Goal: Check status

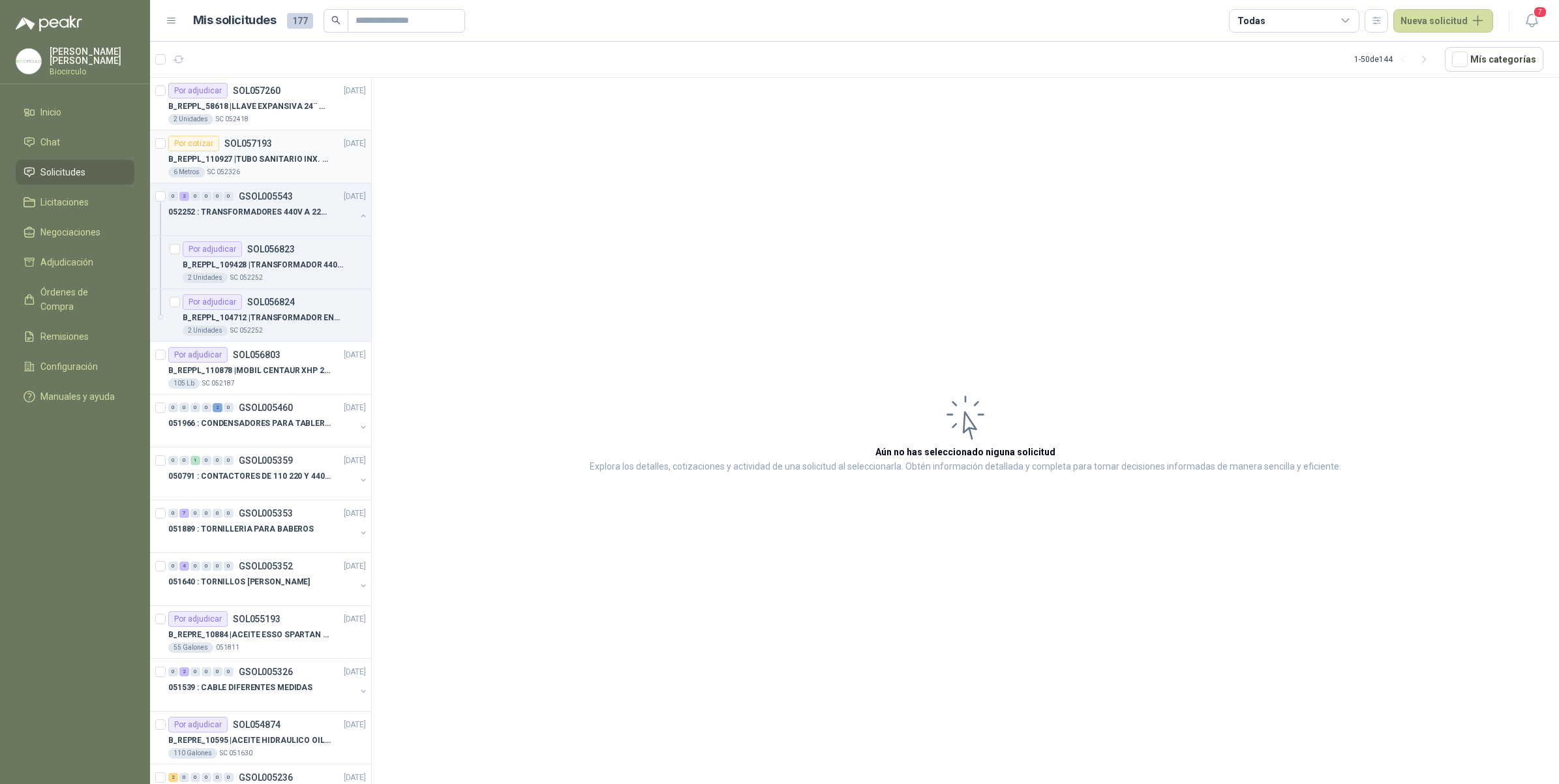
click at [282, 141] on div "Por cotizar SOL057193 [DATE]" at bounding box center [267, 142] width 198 height 15
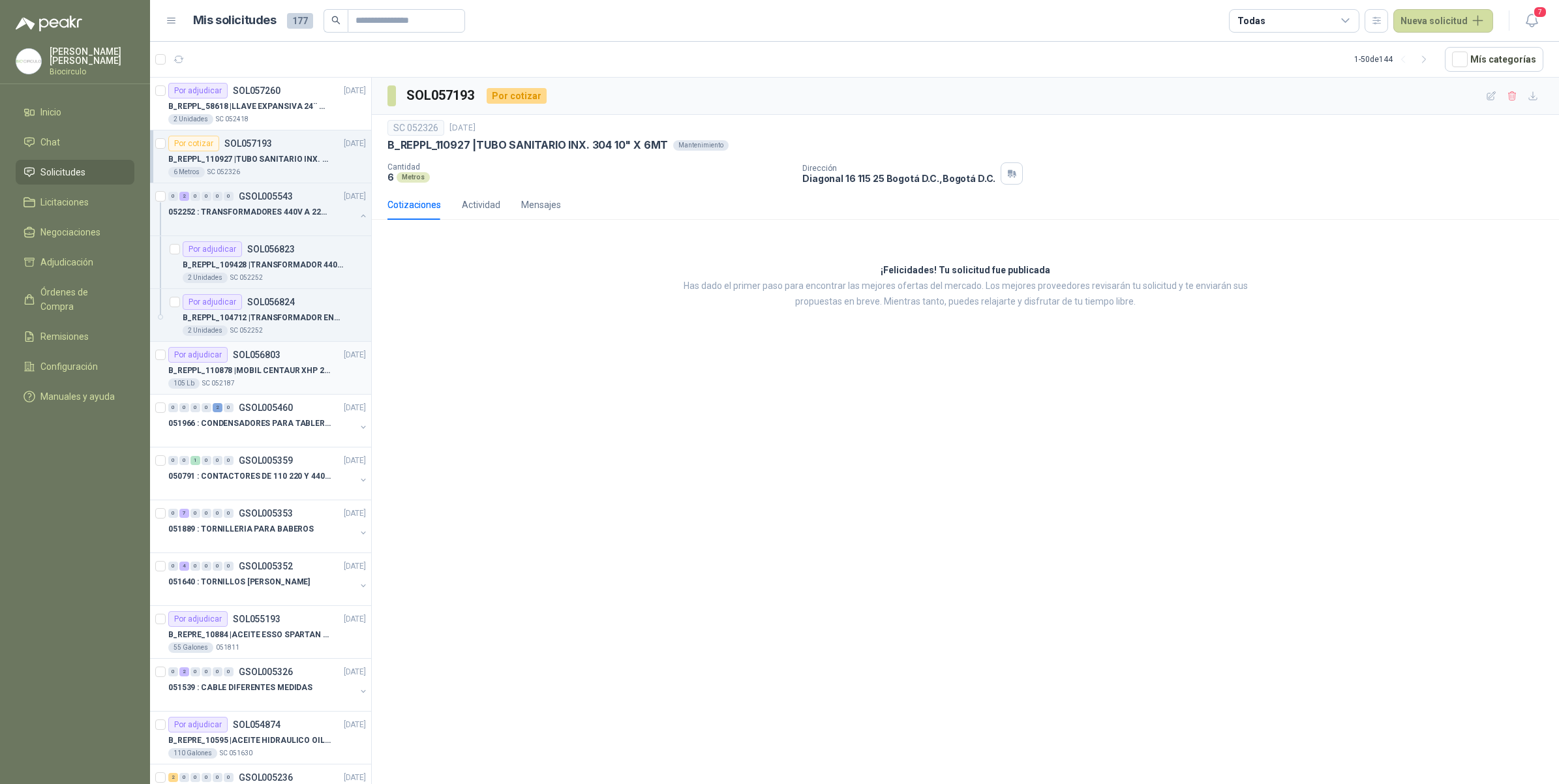
click at [286, 375] on p "B_REPPL_110878 | MOBIL CENTAUR XHP 222" at bounding box center [249, 371] width 162 height 13
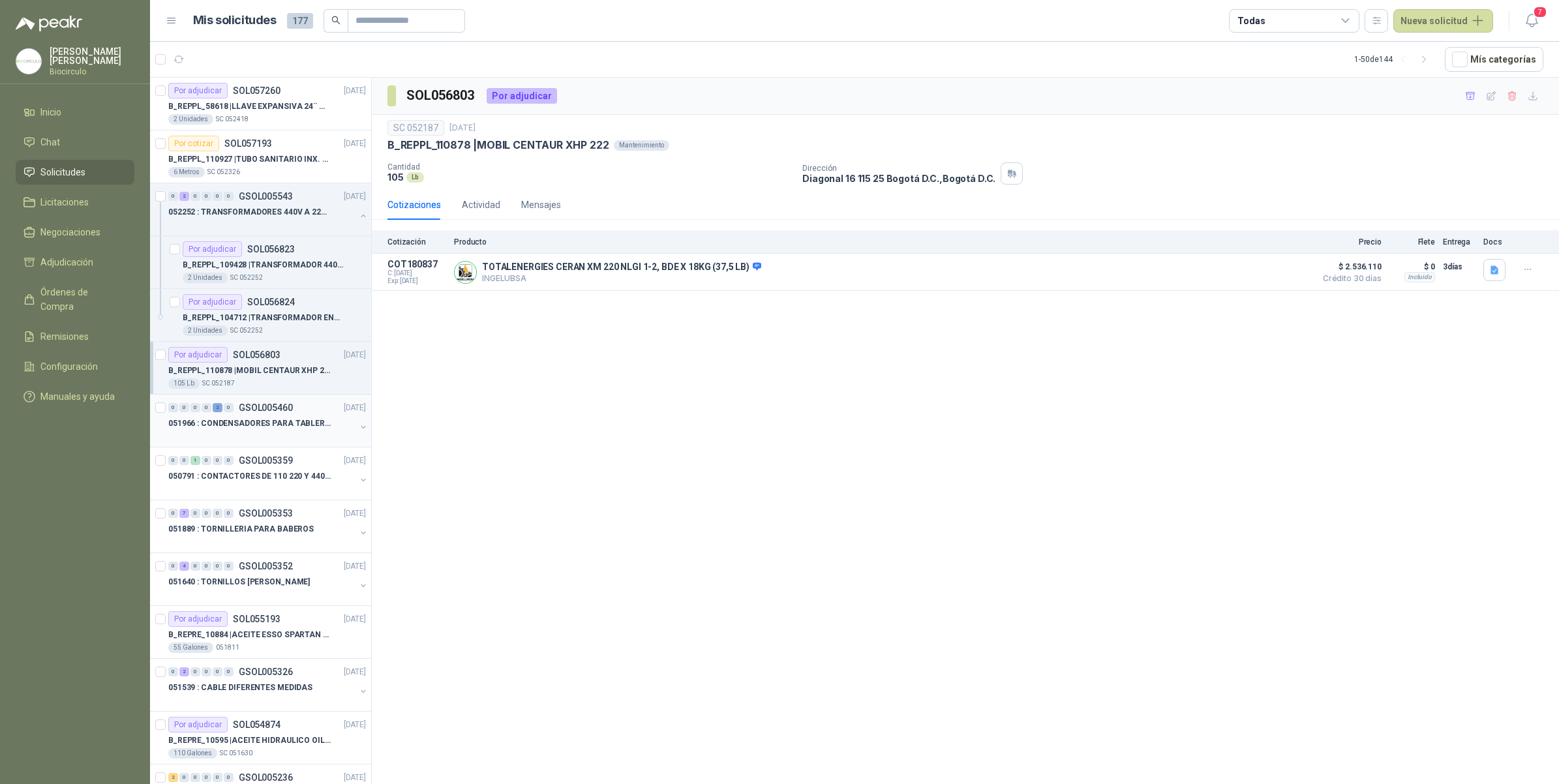
click at [258, 419] on p "051966 : CONDENSADORES PARA TABLERO PRINCIPAL L1" at bounding box center [249, 424] width 162 height 13
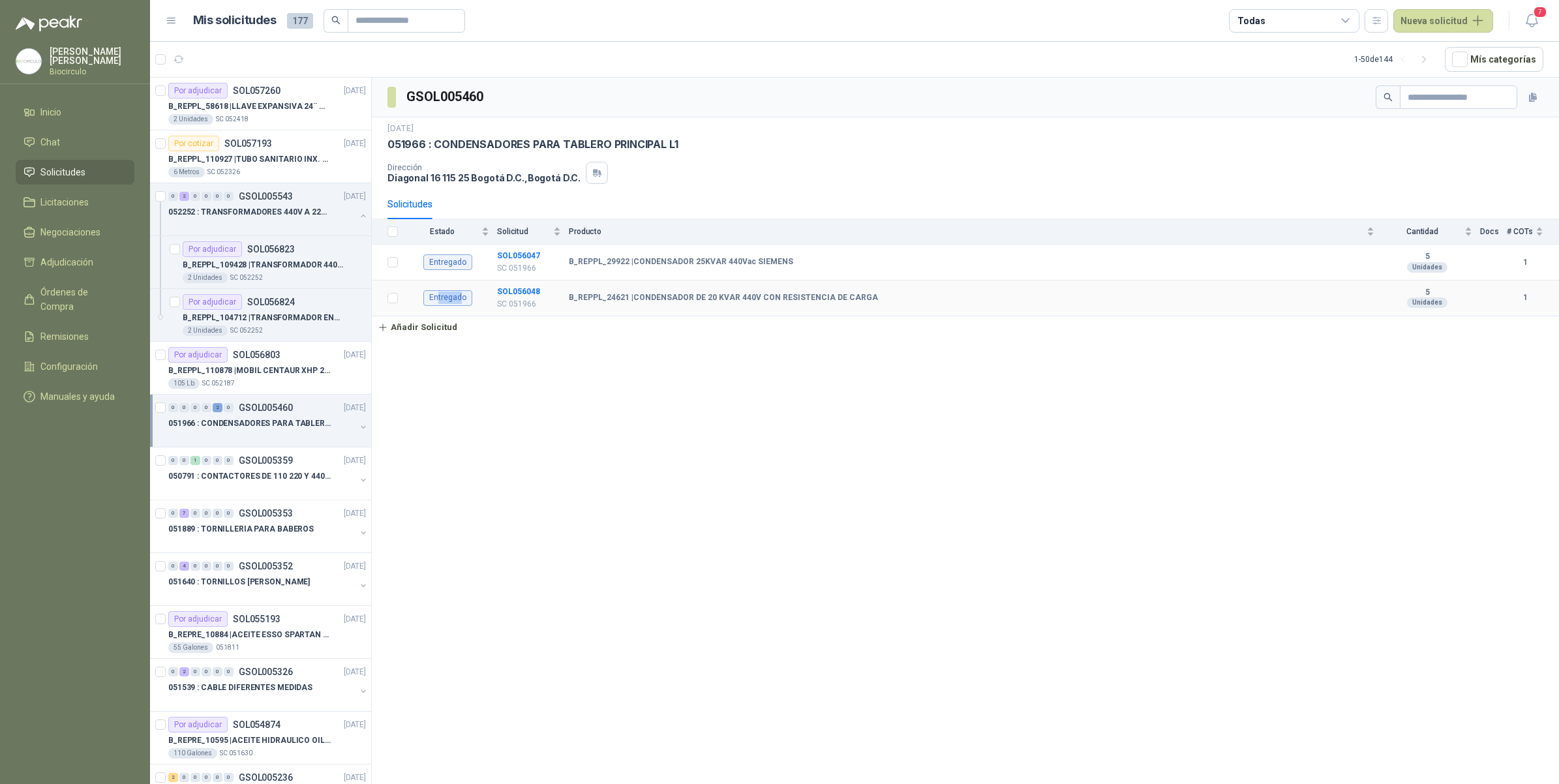
drag, startPoint x: 439, startPoint y: 300, endPoint x: 461, endPoint y: 300, distance: 22.0
click at [461, 300] on div "Entregado" at bounding box center [447, 298] width 49 height 15
